Goal: Task Accomplishment & Management: Complete application form

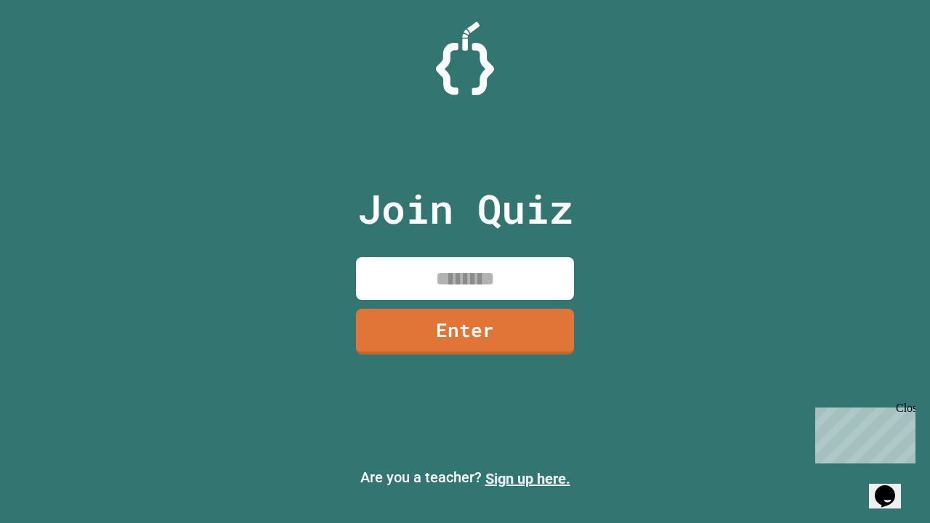
click at [527, 479] on link "Sign up here." at bounding box center [527, 478] width 85 height 17
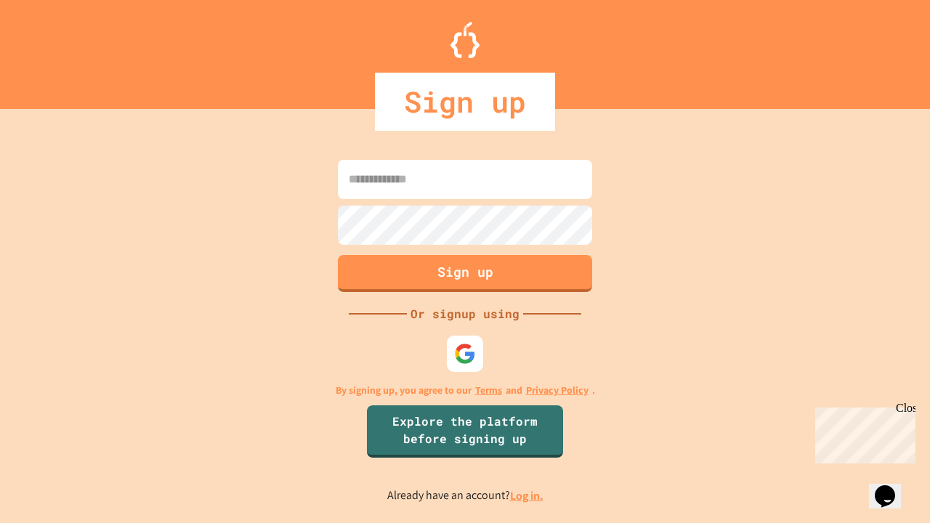
click at [527, 495] on link "Log in." at bounding box center [526, 495] width 33 height 15
